Goal: Task Accomplishment & Management: Use online tool/utility

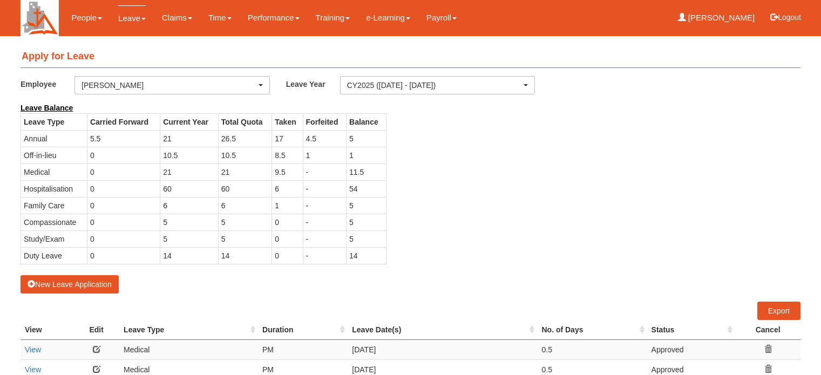
select select "50"
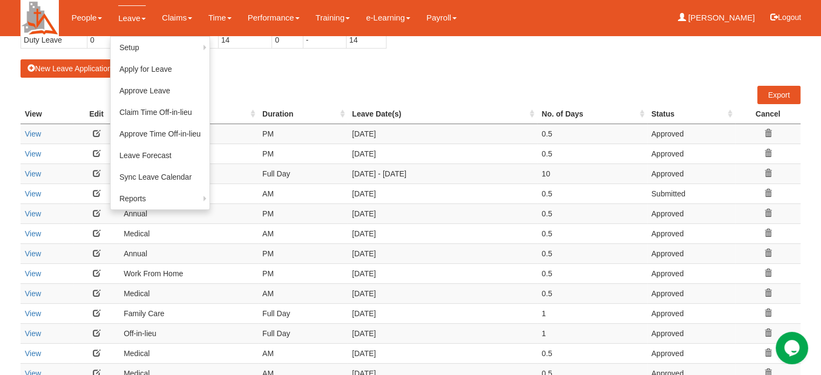
click at [122, 16] on link "Leave" at bounding box center [132, 17] width 28 height 25
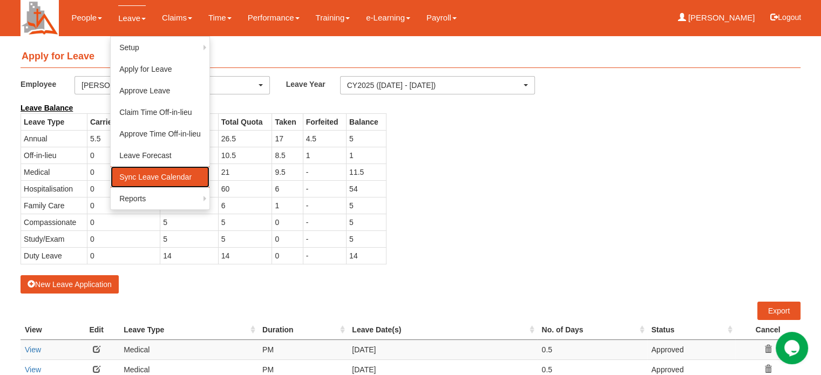
click at [129, 180] on link "Sync Leave Calendar" at bounding box center [160, 177] width 99 height 22
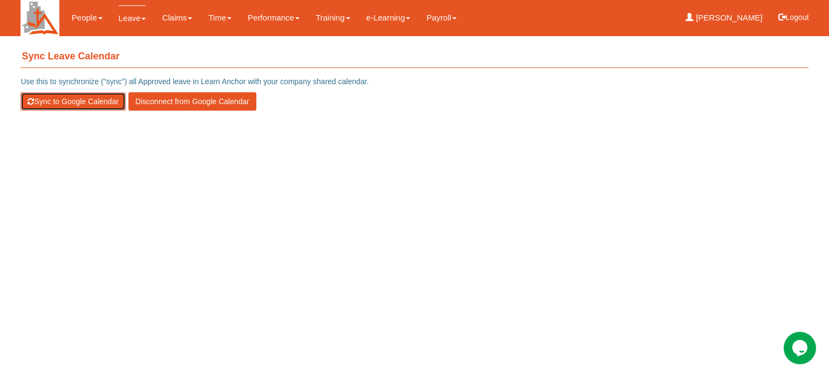
click at [58, 100] on button "Sync to Google Calendar" at bounding box center [73, 101] width 105 height 18
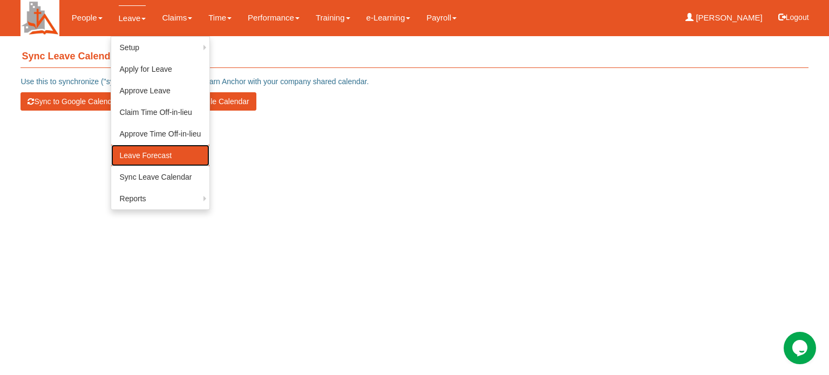
click at [131, 158] on link "Leave Forecast" at bounding box center [160, 156] width 99 height 22
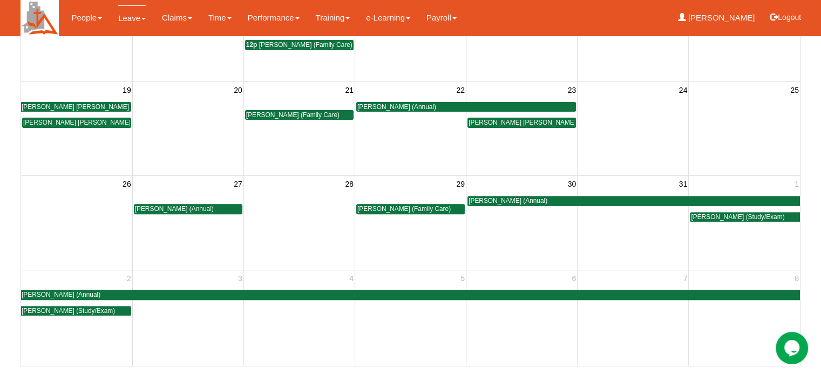
scroll to position [326, 0]
